Goal: Information Seeking & Learning: Learn about a topic

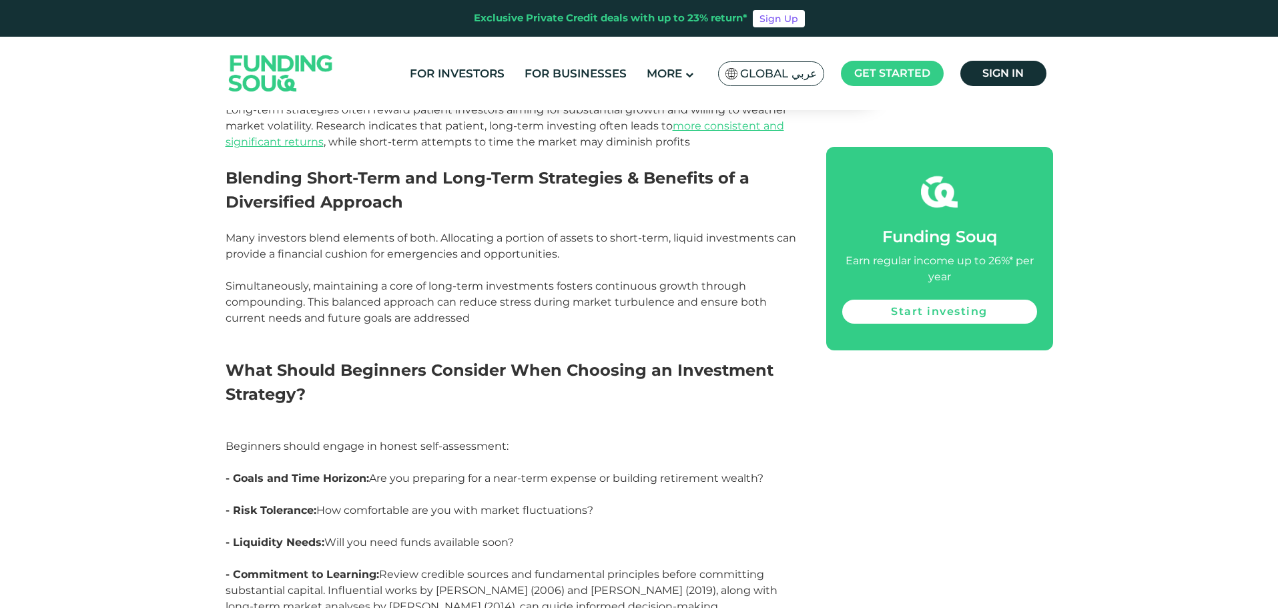
scroll to position [2588, 0]
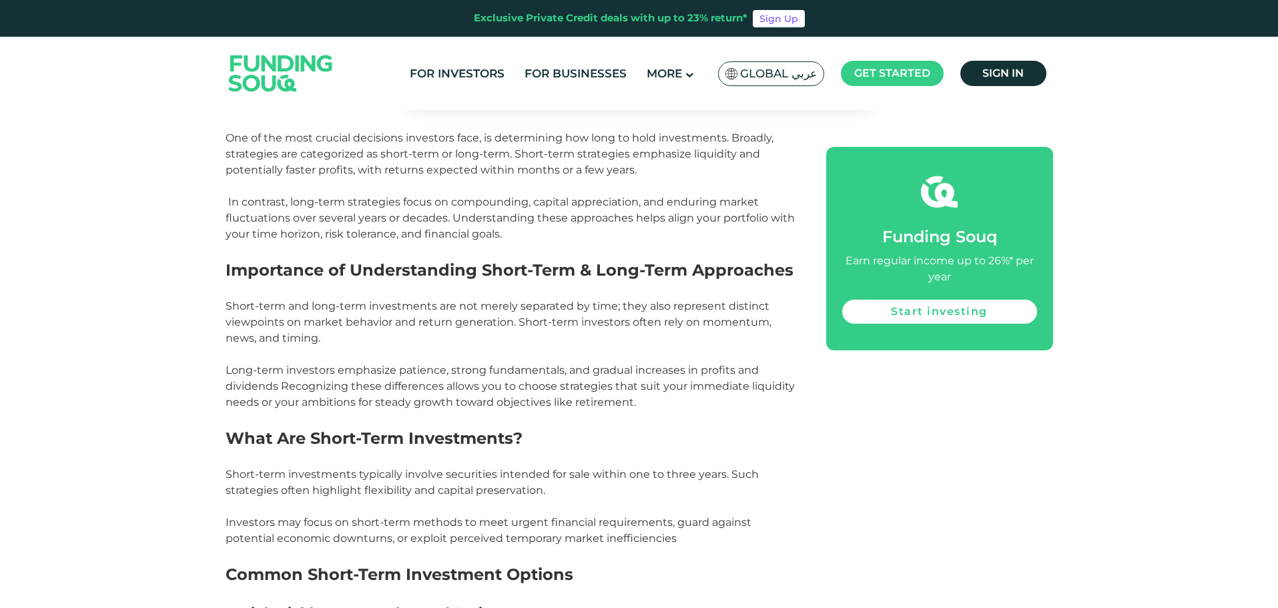
scroll to position [719, 0]
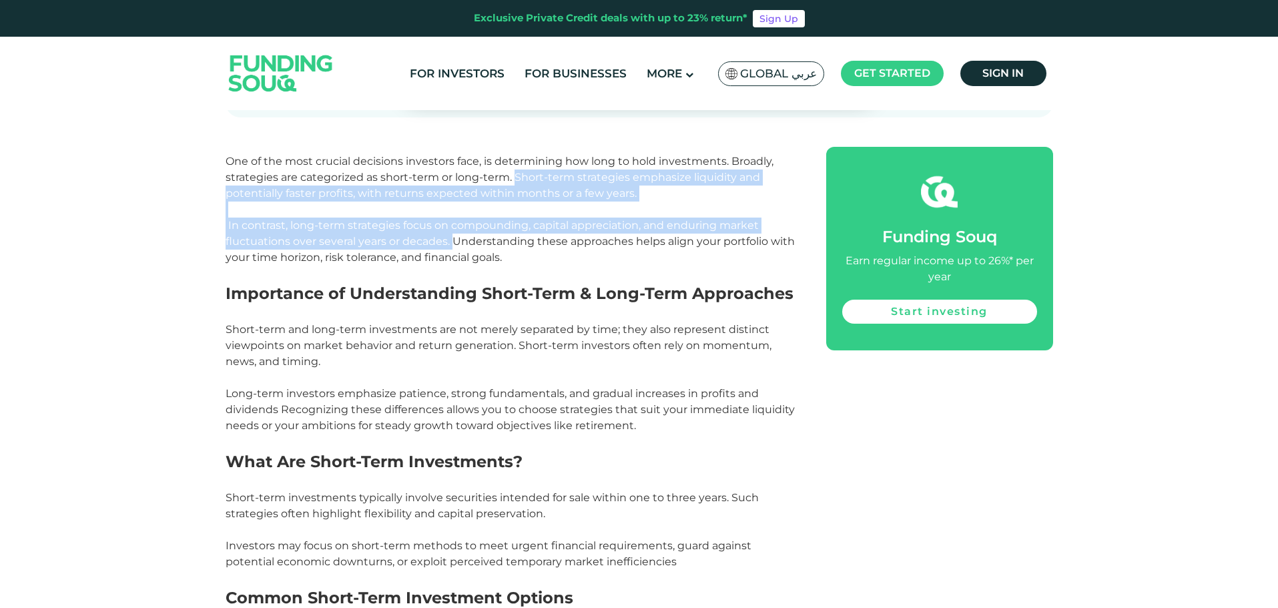
drag, startPoint x: 513, startPoint y: 176, endPoint x: 451, endPoint y: 238, distance: 88.7
click at [451, 238] on p "One of the most crucial decisions investors face, is determining how long to ho…" at bounding box center [511, 201] width 571 height 128
copy p "Short-term strategies emphasize liquidity and potentially faster profits, with …"
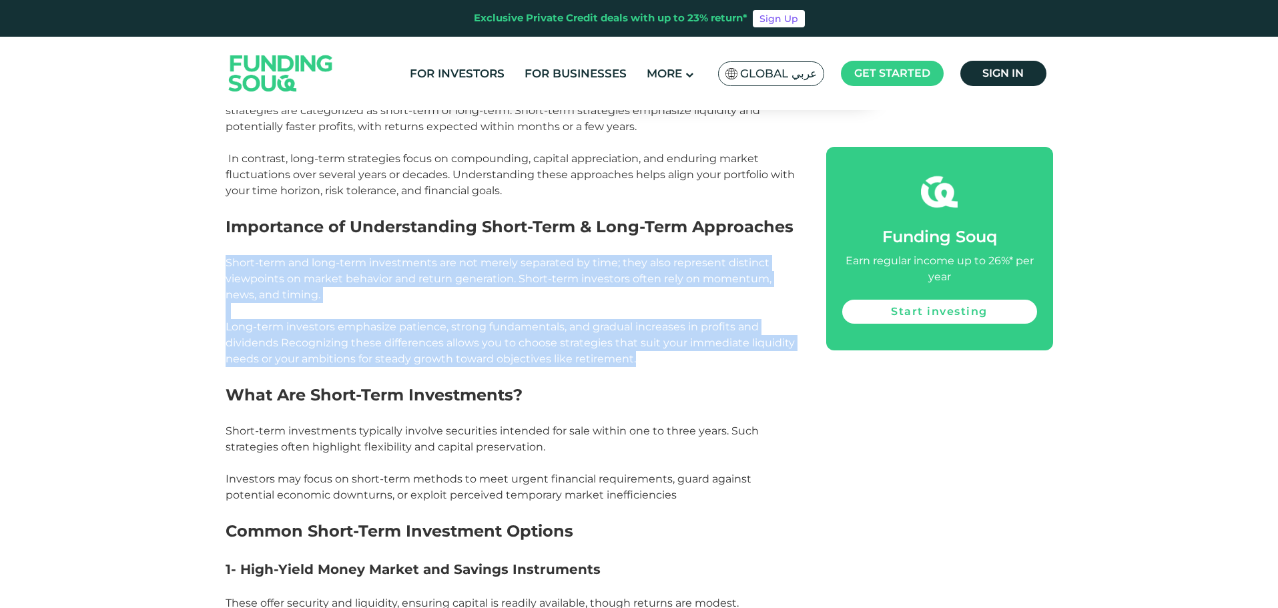
drag, startPoint x: 226, startPoint y: 264, endPoint x: 715, endPoint y: 361, distance: 498.9
copy div "Short-term and long-term investments are not merely separated by time; they als…"
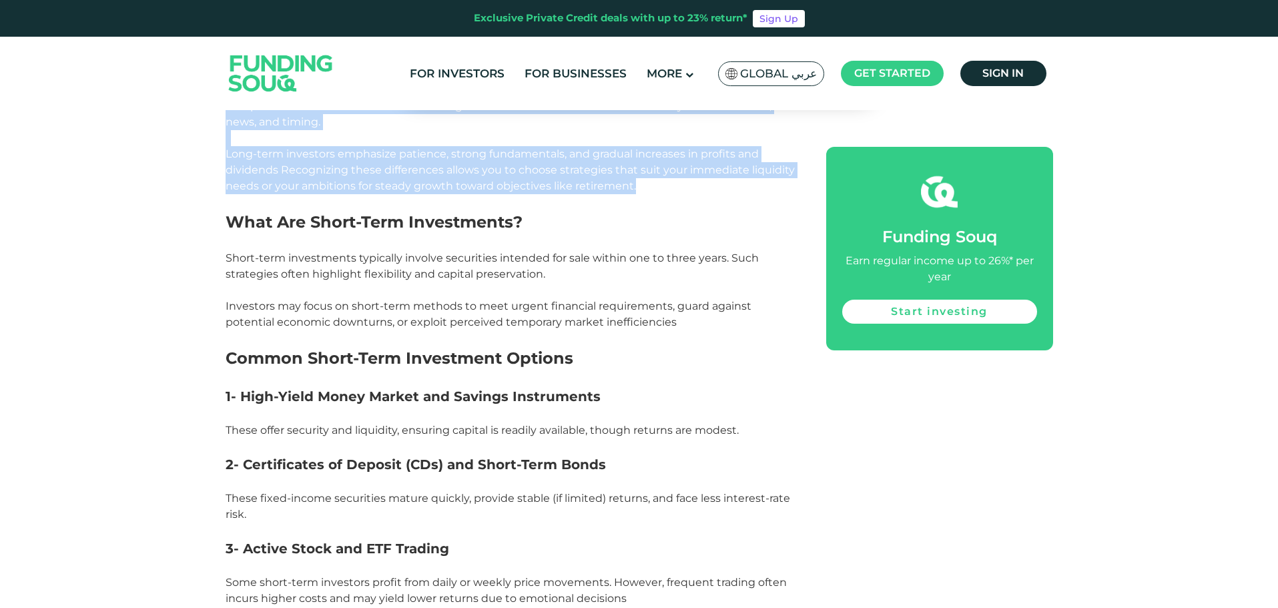
scroll to position [919, 0]
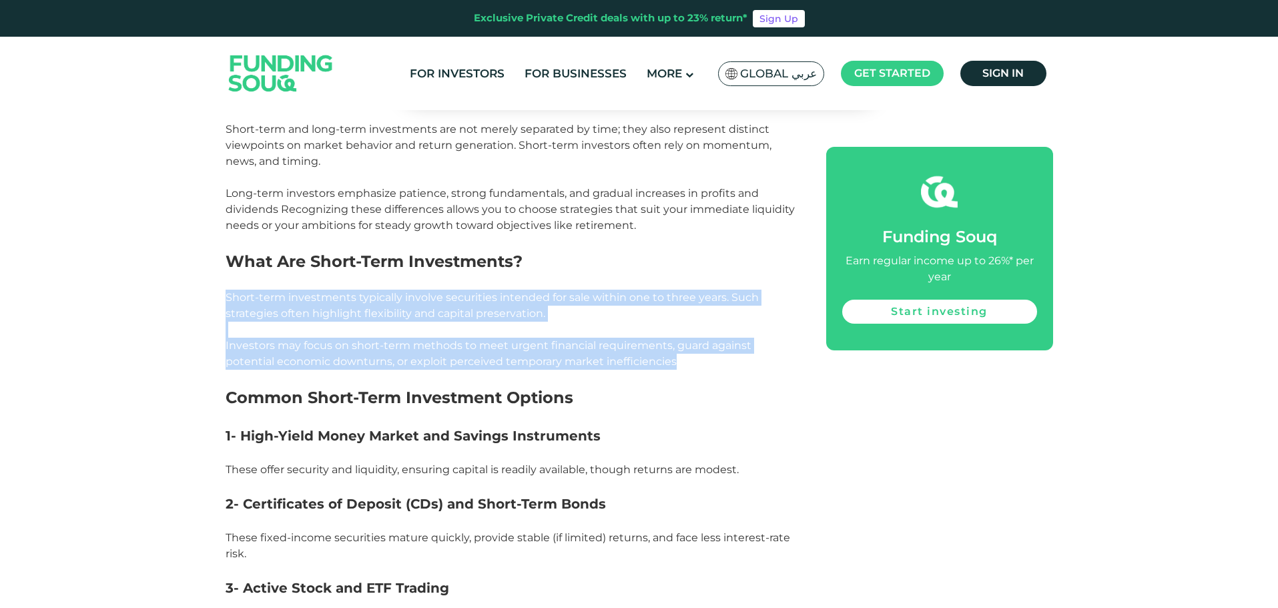
drag, startPoint x: 227, startPoint y: 293, endPoint x: 728, endPoint y: 365, distance: 505.8
click at [728, 365] on p "Short-term investments typically involve securities intended for sale within on…" at bounding box center [511, 322] width 571 height 96
copy p "Short-term investments typically involve securities intended for sale within on…"
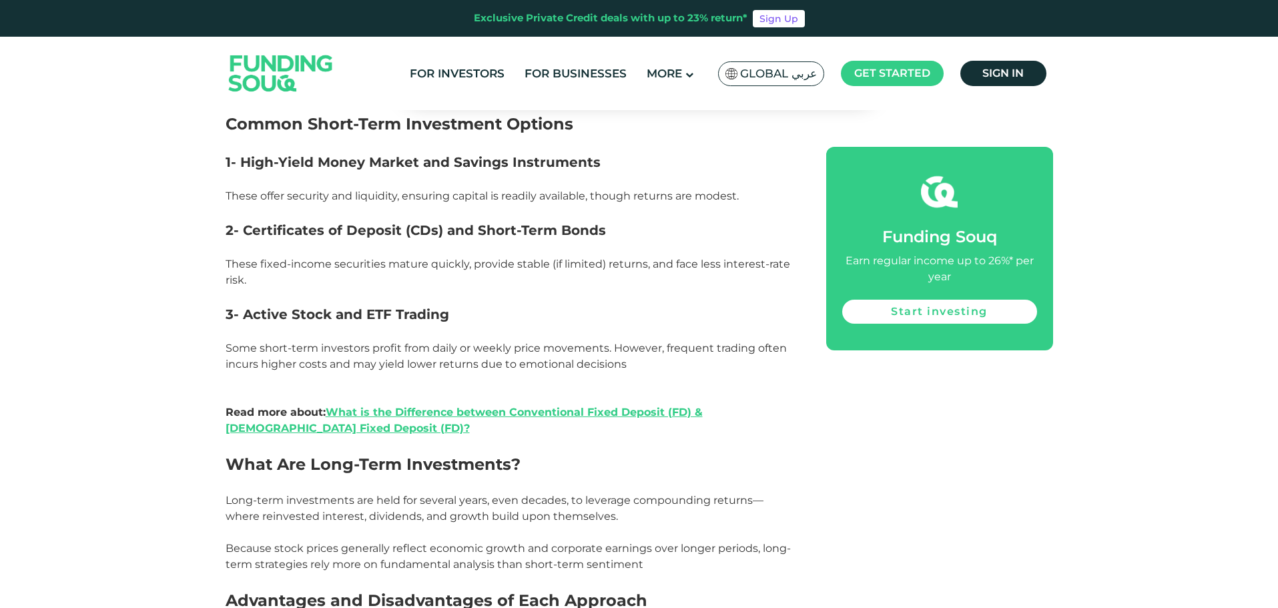
scroll to position [1320, 0]
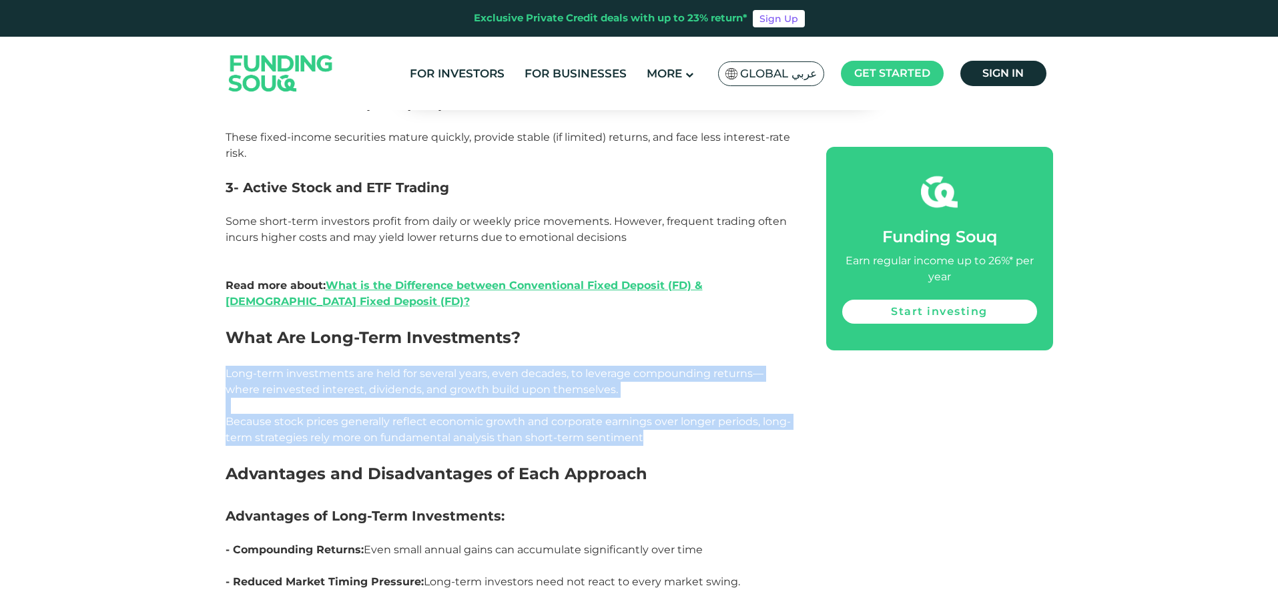
drag, startPoint x: 226, startPoint y: 371, endPoint x: 703, endPoint y: 439, distance: 482.6
copy div "Long-term investments are held for several years, even decades, to leverage com…"
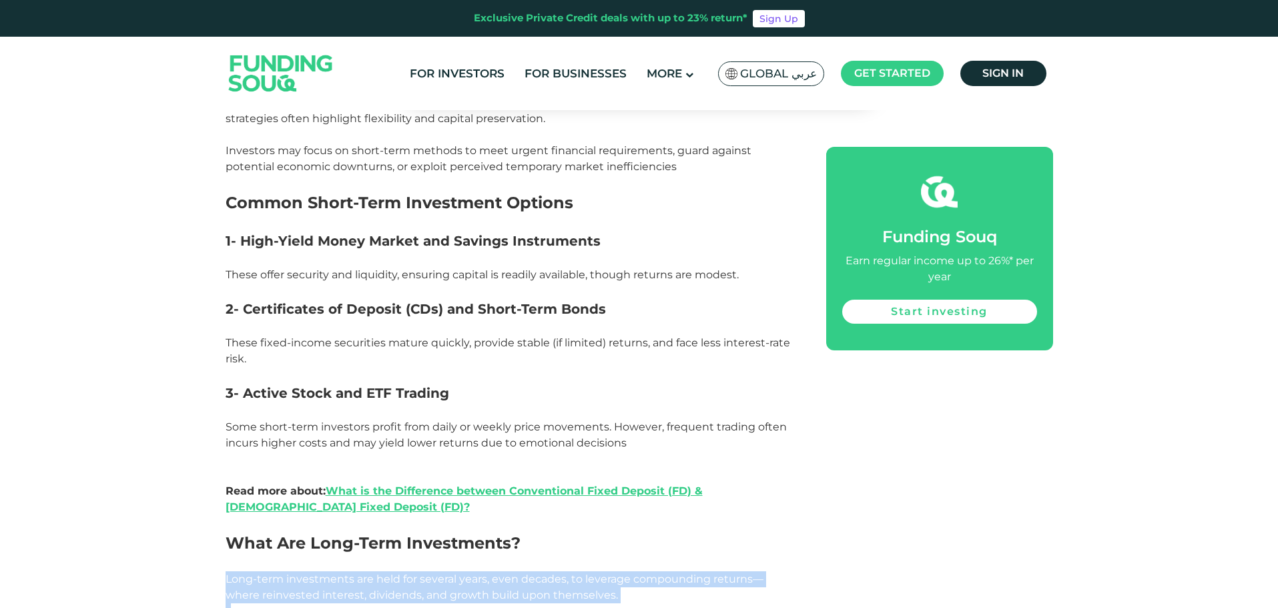
scroll to position [1119, 0]
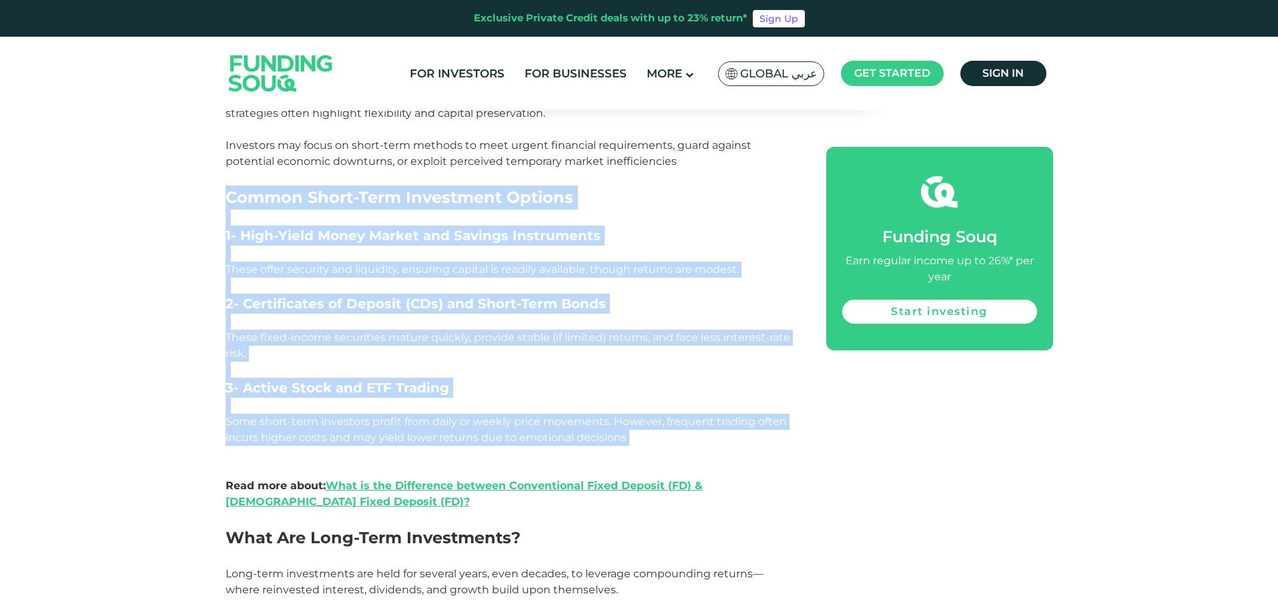
drag, startPoint x: 226, startPoint y: 192, endPoint x: 689, endPoint y: 456, distance: 533.0
copy div "Common Short-Term Investment Options 1- High-Yield Money Market and Savings Ins…"
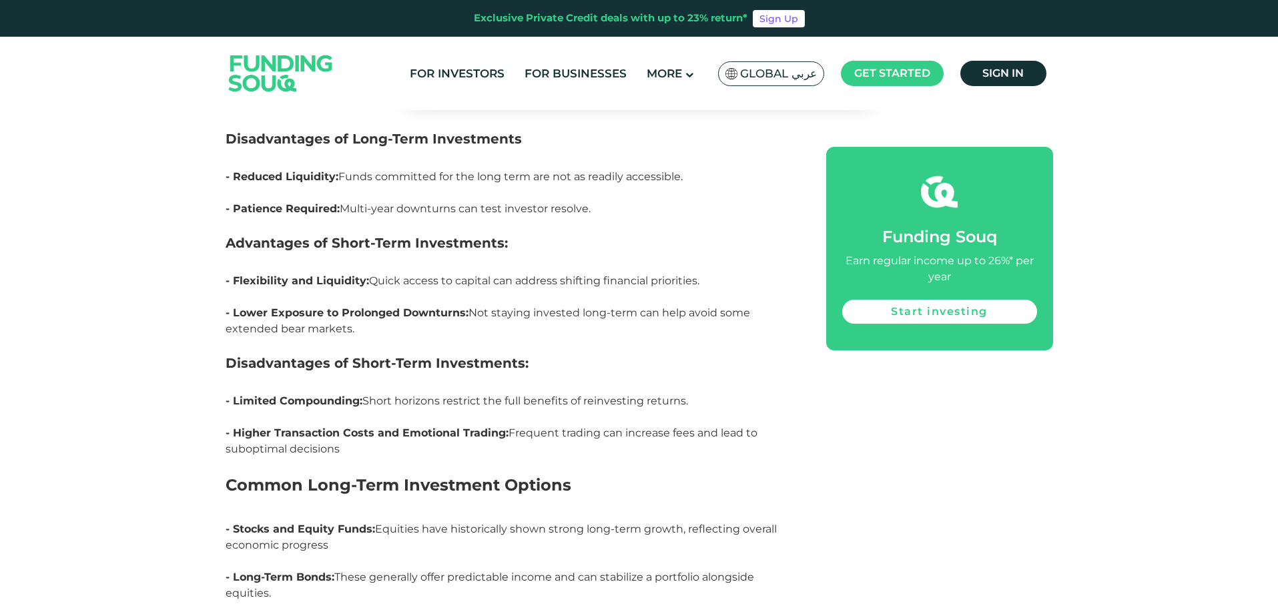
scroll to position [2054, 0]
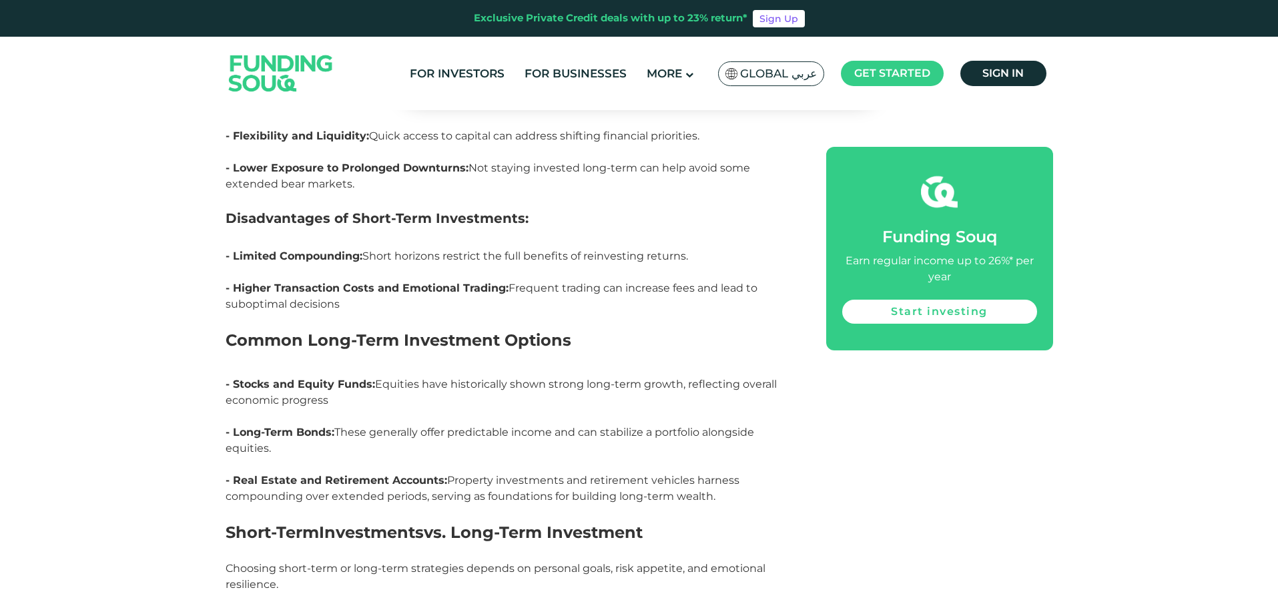
drag, startPoint x: 229, startPoint y: 334, endPoint x: 719, endPoint y: 497, distance: 516.3
click at [719, 497] on div "One of the most crucial decisions investors face, is determining how long to ho…" at bounding box center [511, 166] width 571 height 2726
copy div "Common Long-Term Investment Options - Stocks and Equity Funds: Equities have hi…"
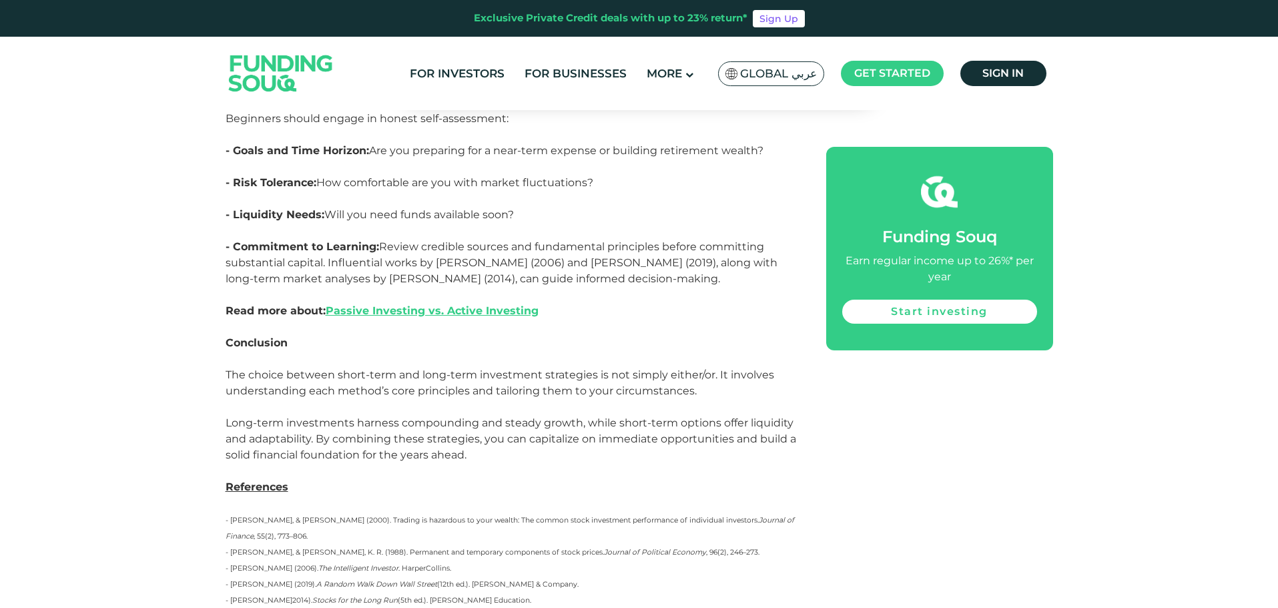
scroll to position [2921, 0]
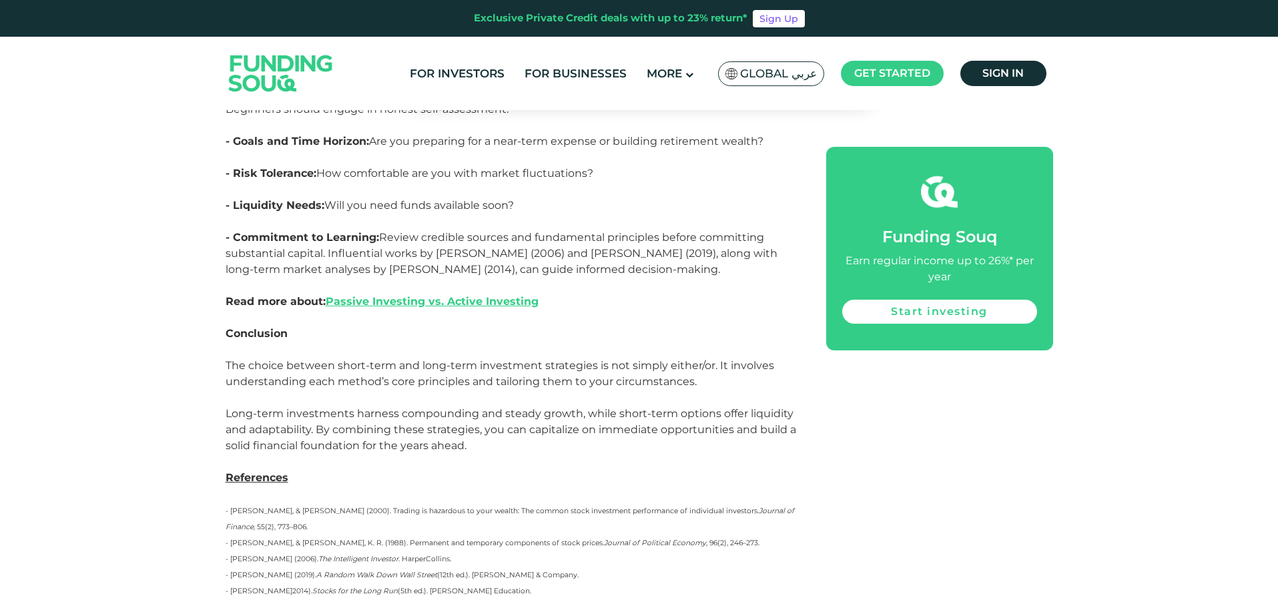
scroll to position [2937, 0]
